Goal: Transaction & Acquisition: Purchase product/service

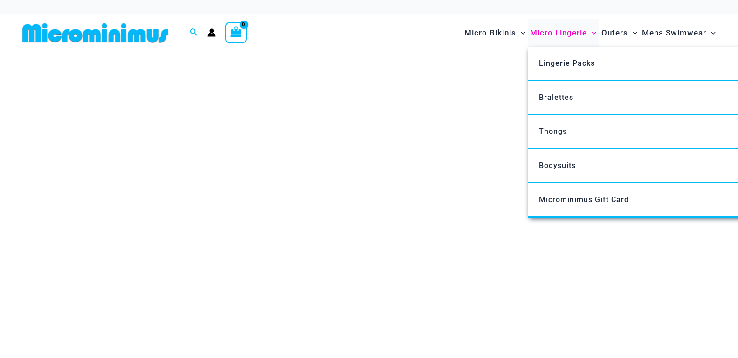
click at [565, 29] on span "Micro Lingerie" at bounding box center [558, 33] width 57 height 24
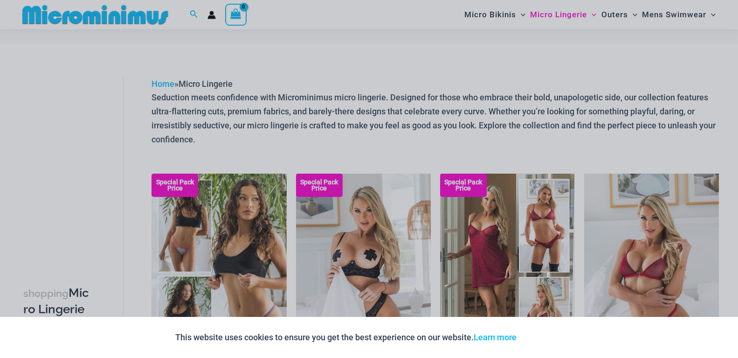
scroll to position [147, 0]
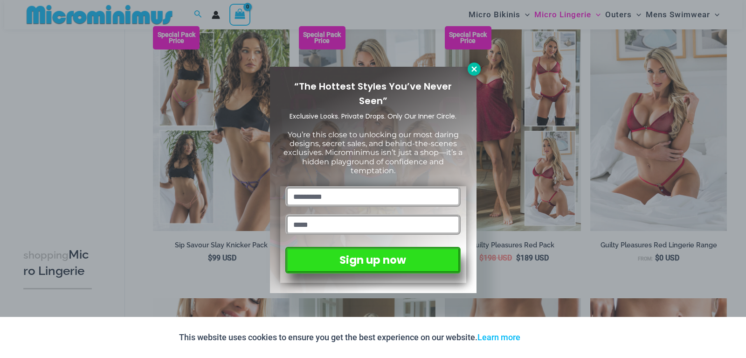
click at [472, 69] on icon at bounding box center [474, 69] width 8 height 8
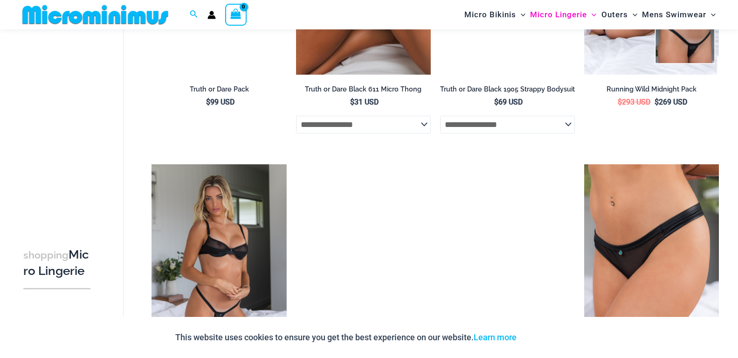
scroll to position [924, 0]
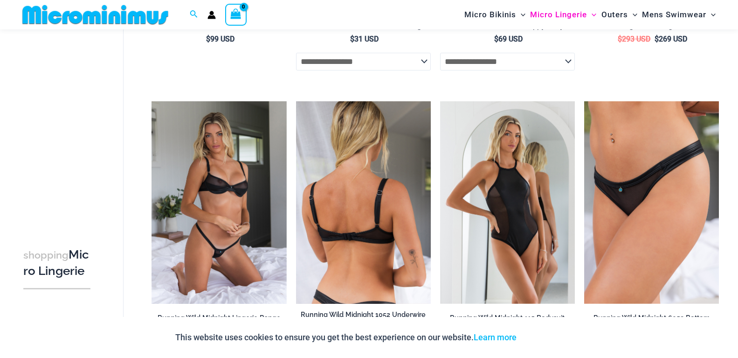
click at [366, 223] on img at bounding box center [363, 202] width 135 height 202
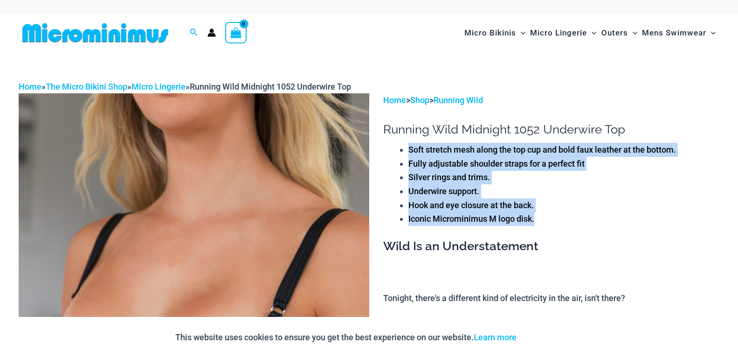
drag, startPoint x: 407, startPoint y: 145, endPoint x: 544, endPoint y: 221, distance: 155.9
click at [544, 221] on div "Soft stretch mesh along the top cup and bold faux leather at the bottom. Fully …" at bounding box center [551, 184] width 336 height 83
copy ul "Soft stretch mesh along the top cup and bold faux leather at the bottom. Fully …"
click at [660, 213] on li "Iconic Microminimus M logo disk." at bounding box center [563, 219] width 311 height 14
